Goal: Transaction & Acquisition: Obtain resource

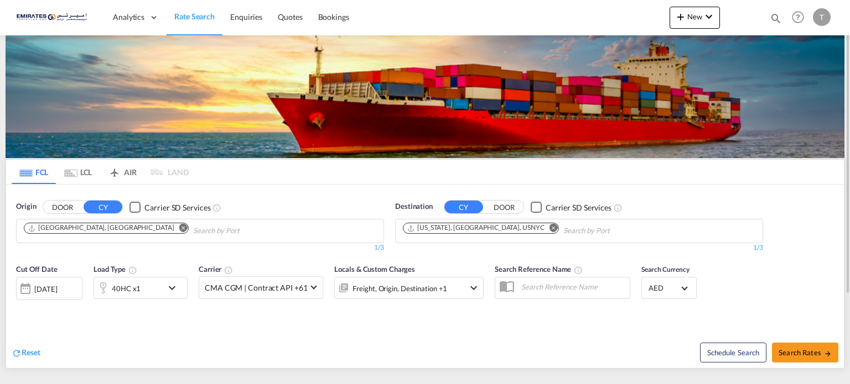
click at [549, 229] on md-icon "Remove" at bounding box center [553, 228] width 8 height 8
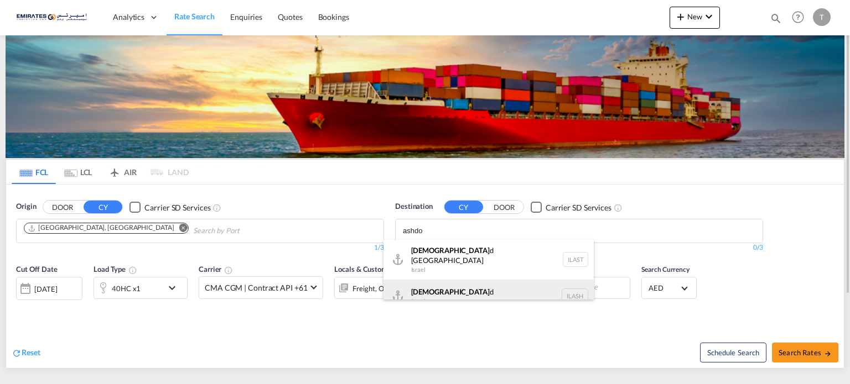
type input "ashdo"
click at [439, 283] on div "Ashdo d Israel [GEOGRAPHIC_DATA]" at bounding box center [488, 296] width 210 height 33
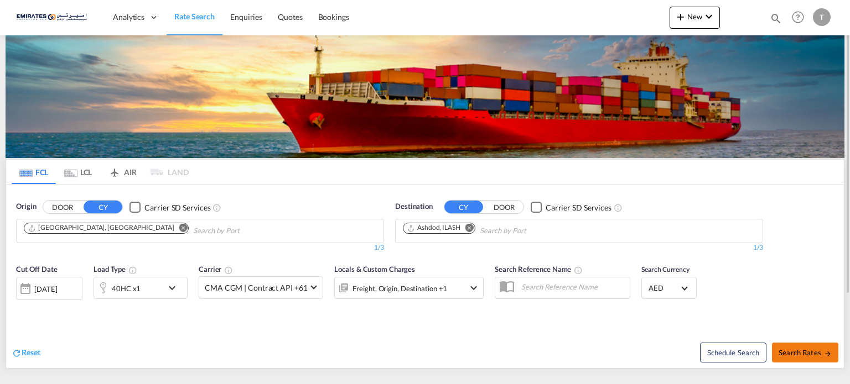
click at [810, 347] on button "Search Rates" at bounding box center [805, 353] width 66 height 20
type input "AEJEA to ILASH / [DATE]"
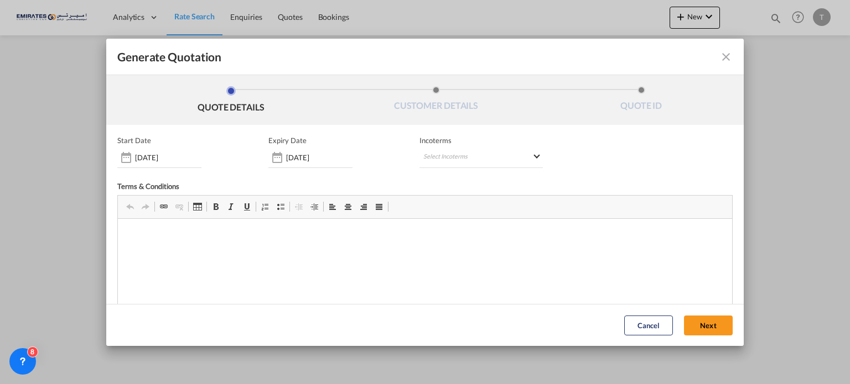
click at [719, 55] on md-icon "icon-close fg-AAA8AD cursor m-0" at bounding box center [725, 56] width 13 height 13
